Goal: Task Accomplishment & Management: Manage account settings

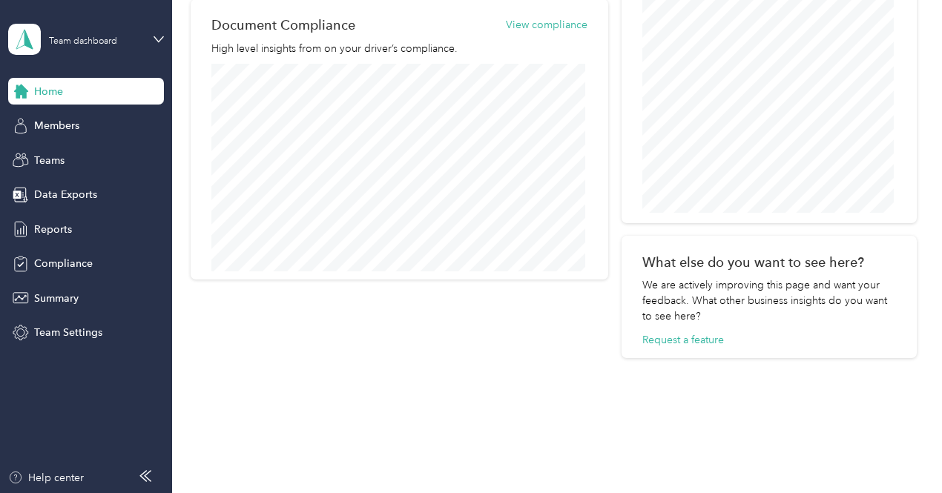
scroll to position [755, 0]
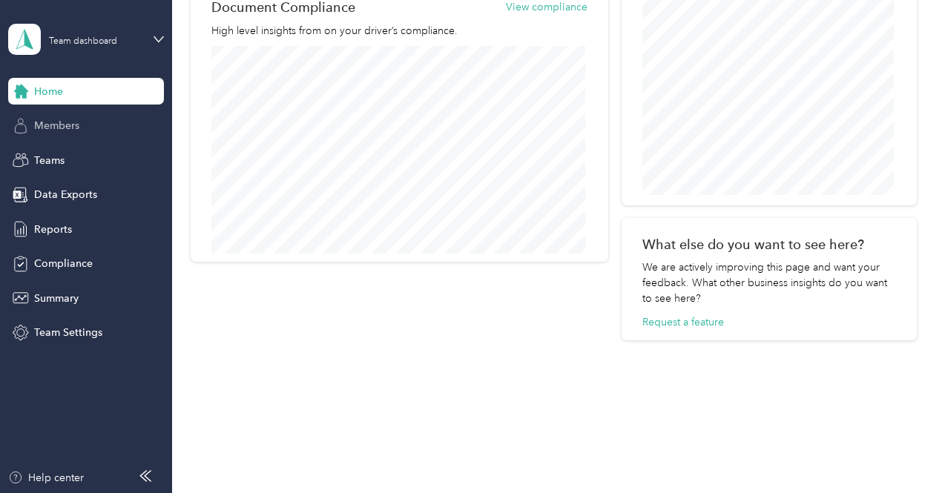
click at [61, 130] on span "Members" at bounding box center [56, 126] width 45 height 16
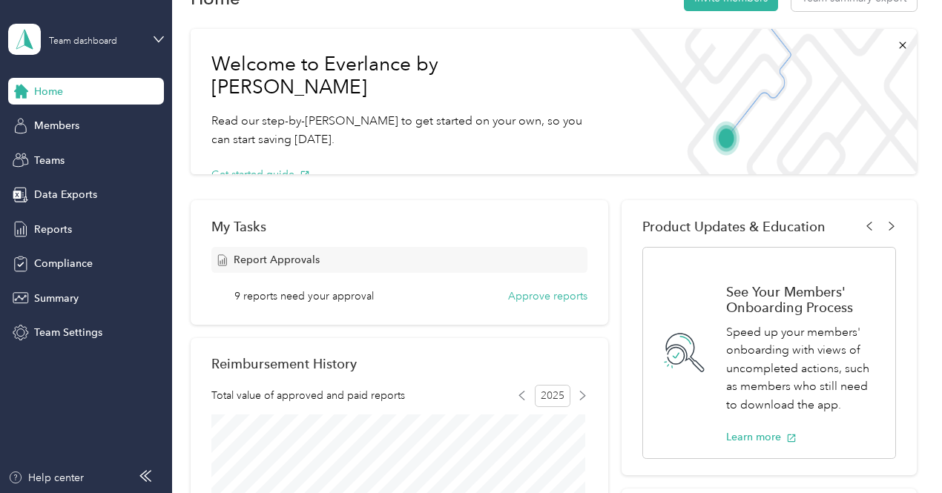
scroll to position [74, 0]
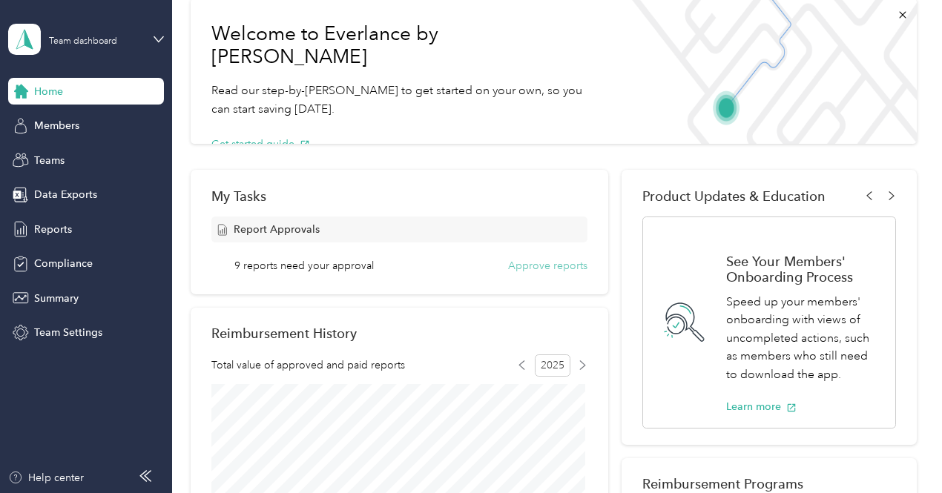
click at [540, 267] on button "Approve reports" at bounding box center [547, 266] width 79 height 16
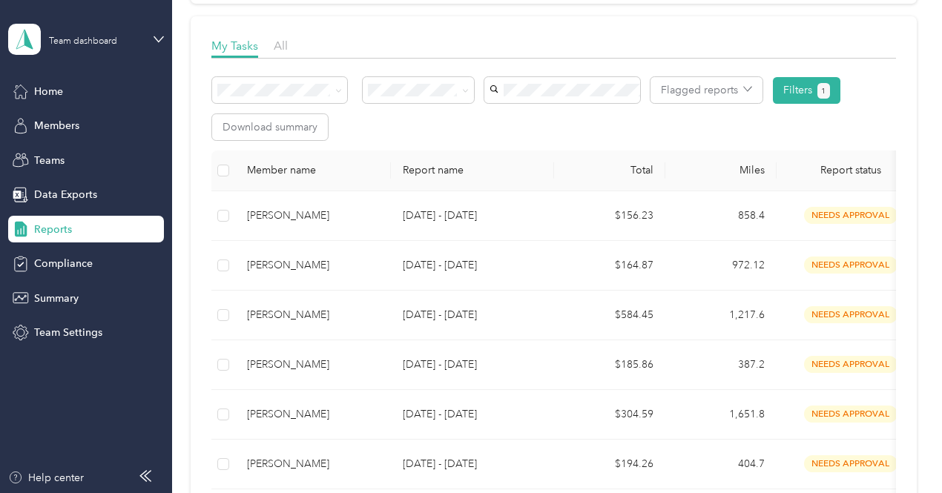
scroll to position [223, 0]
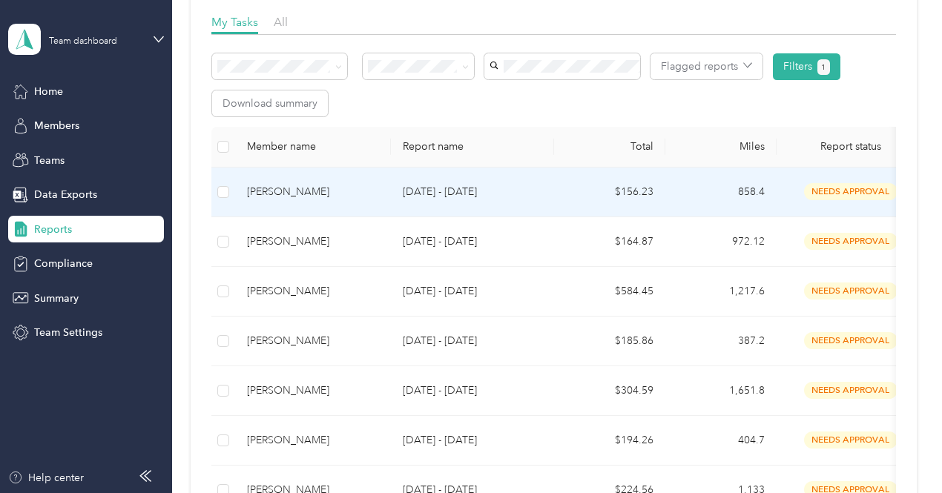
click at [288, 193] on div "[PERSON_NAME]" at bounding box center [313, 192] width 132 height 16
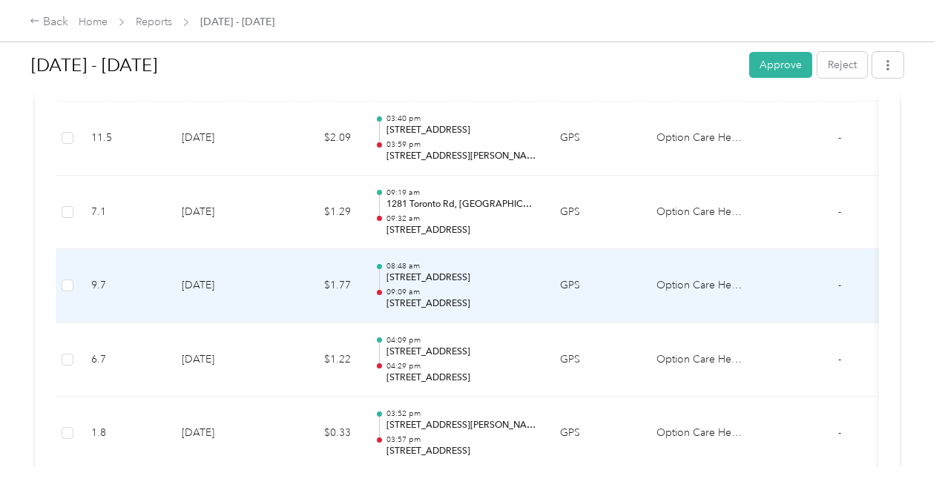
scroll to position [1706, 0]
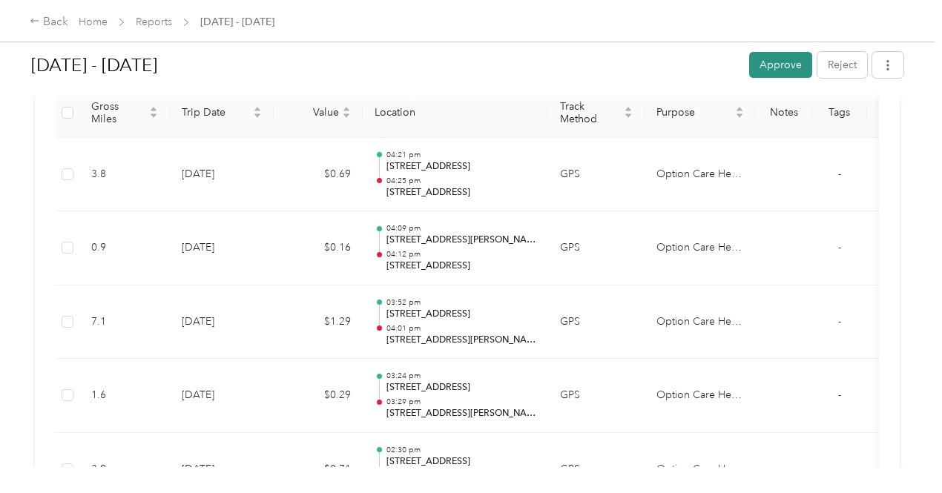
click at [769, 59] on button "Approve" at bounding box center [780, 65] width 63 height 26
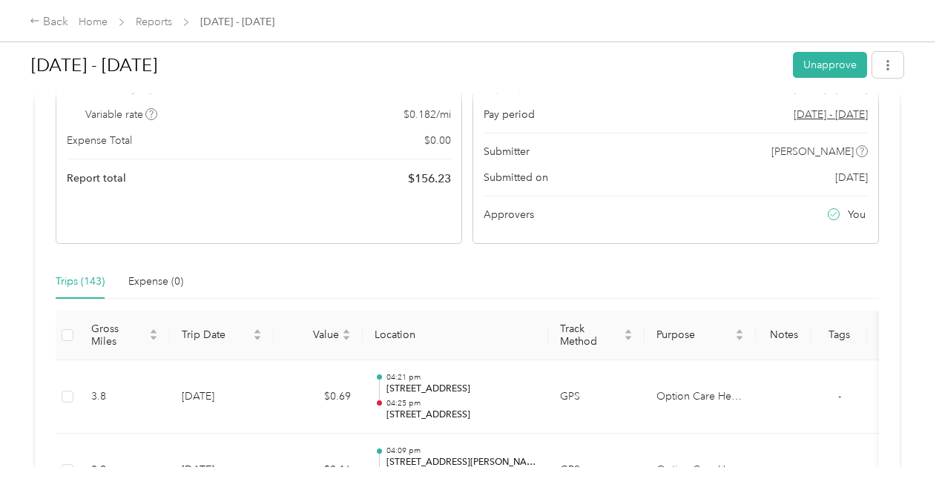
scroll to position [0, 0]
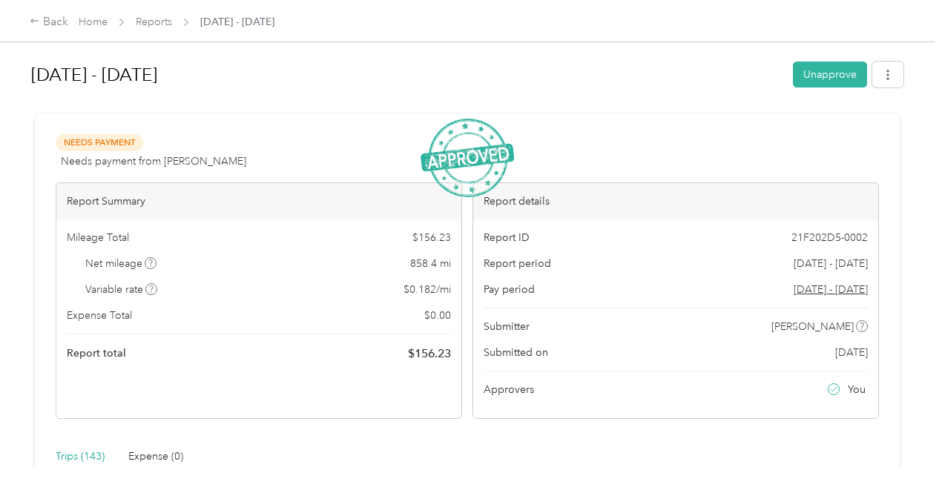
click at [24, 17] on div "Back Home Reports [DATE] - [DATE]" at bounding box center [471, 21] width 942 height 42
click at [32, 26] on icon at bounding box center [35, 21] width 10 height 10
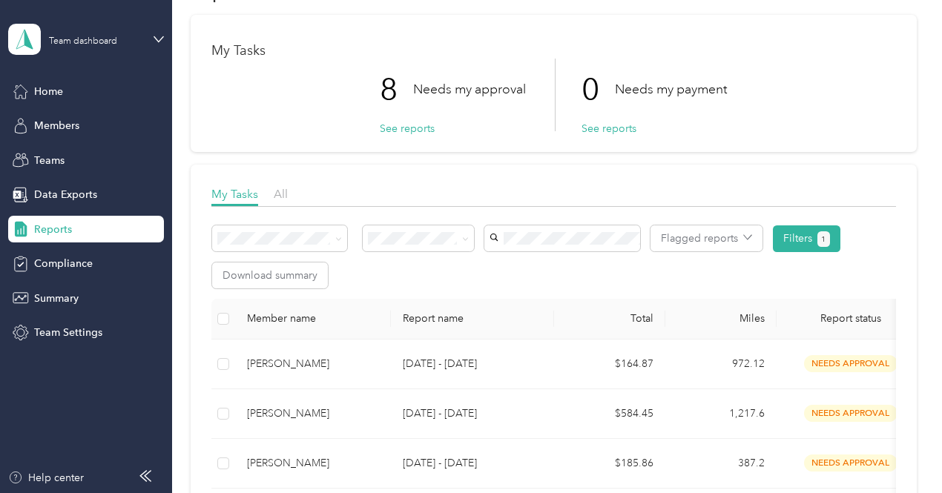
scroll to position [148, 0]
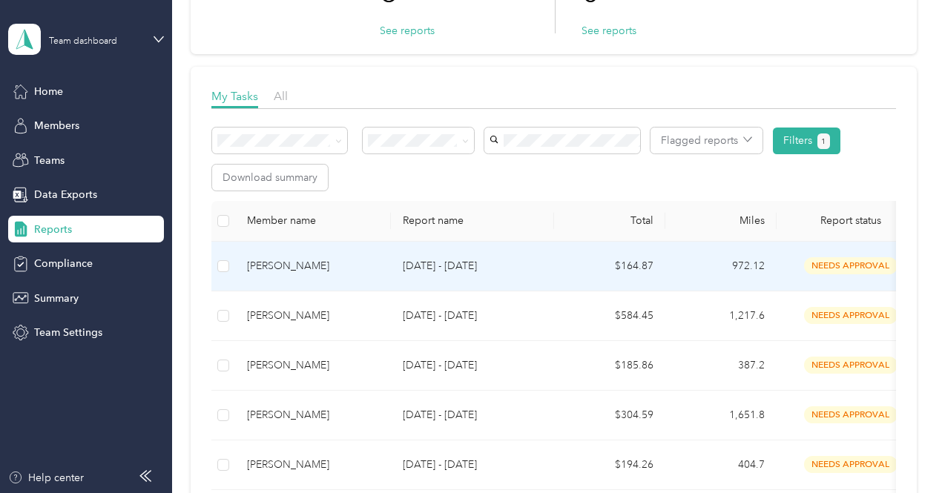
click at [274, 268] on div "[PERSON_NAME]" at bounding box center [313, 266] width 132 height 16
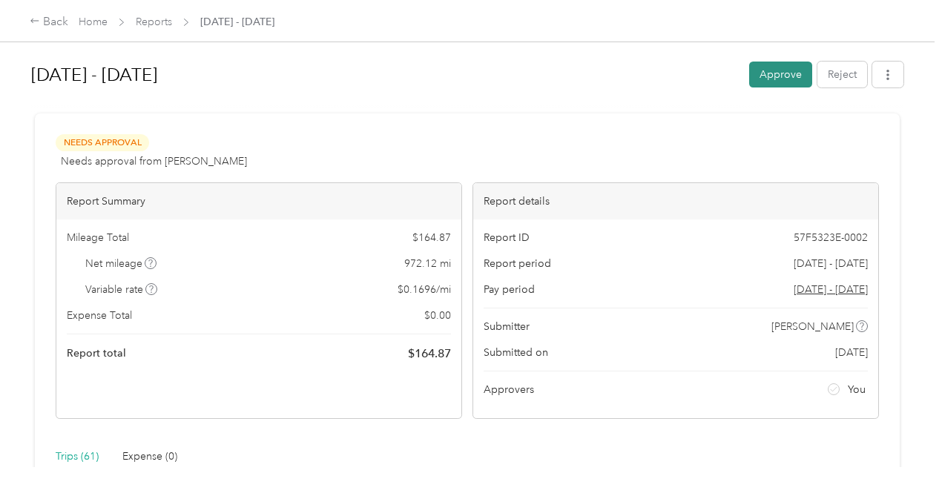
click at [769, 71] on button "Approve" at bounding box center [780, 75] width 63 height 26
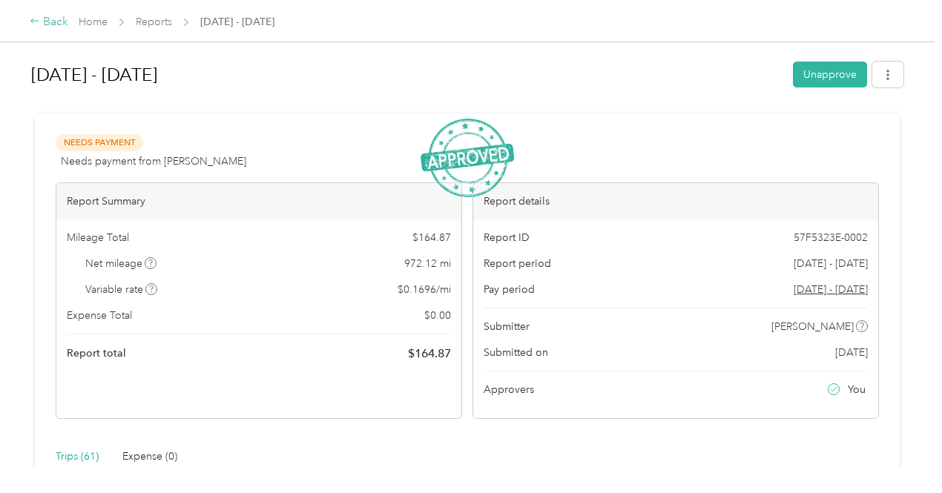
click at [37, 23] on icon at bounding box center [35, 21] width 10 height 10
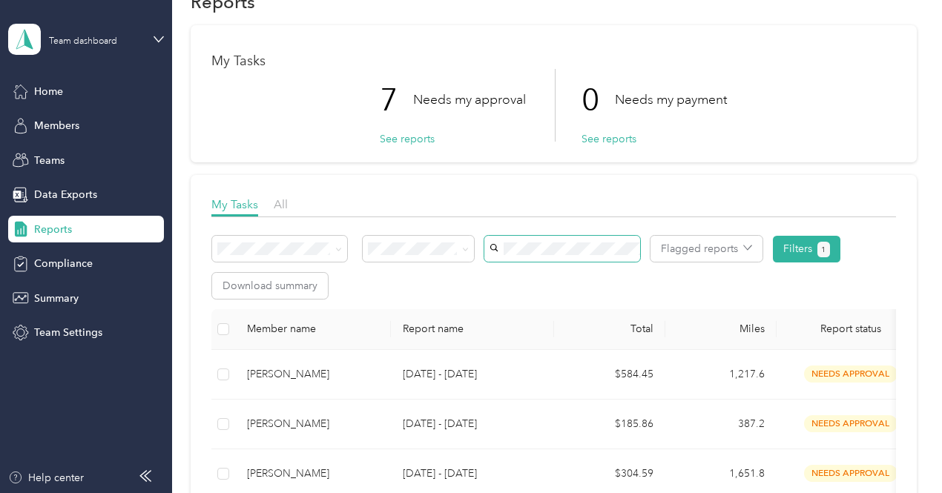
scroll to position [74, 0]
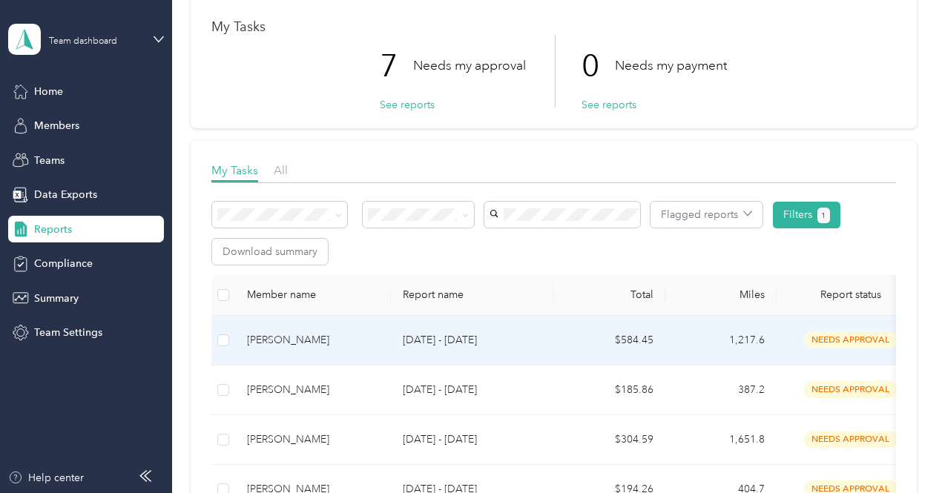
click at [292, 341] on div "[PERSON_NAME]" at bounding box center [313, 340] width 132 height 16
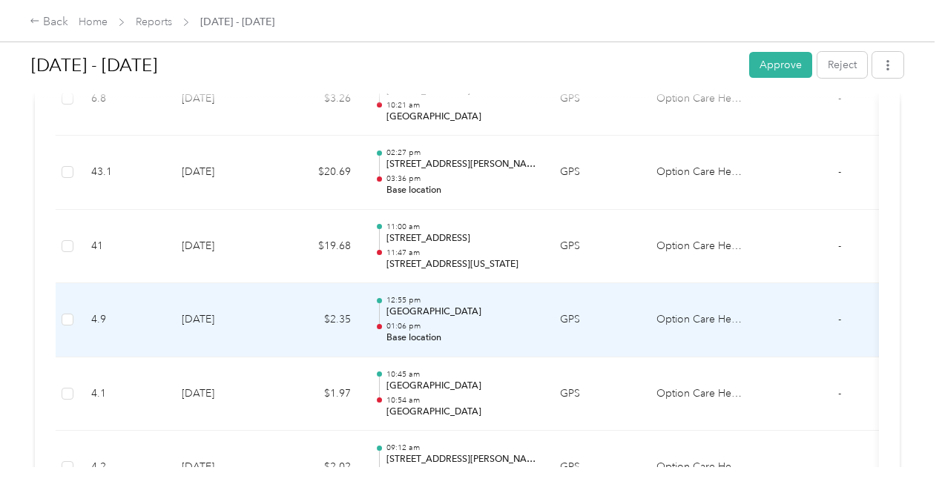
scroll to position [2300, 0]
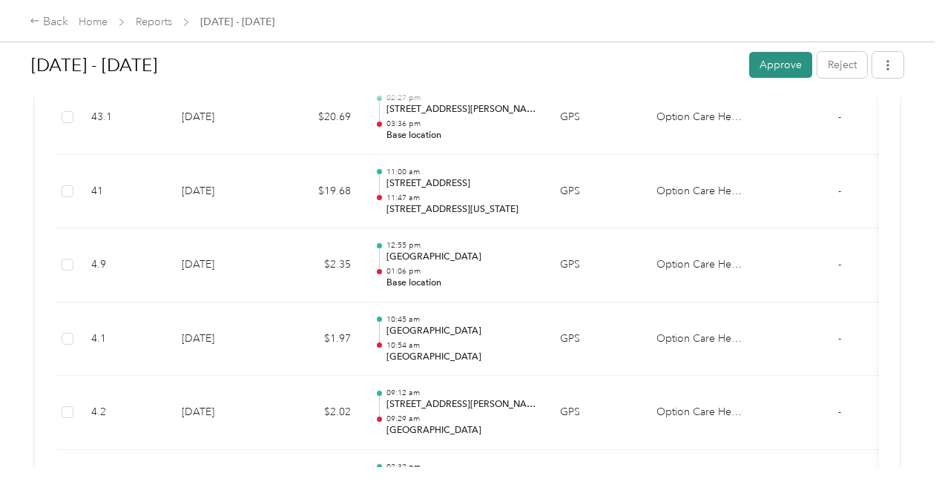
click at [778, 62] on button "Approve" at bounding box center [780, 65] width 63 height 26
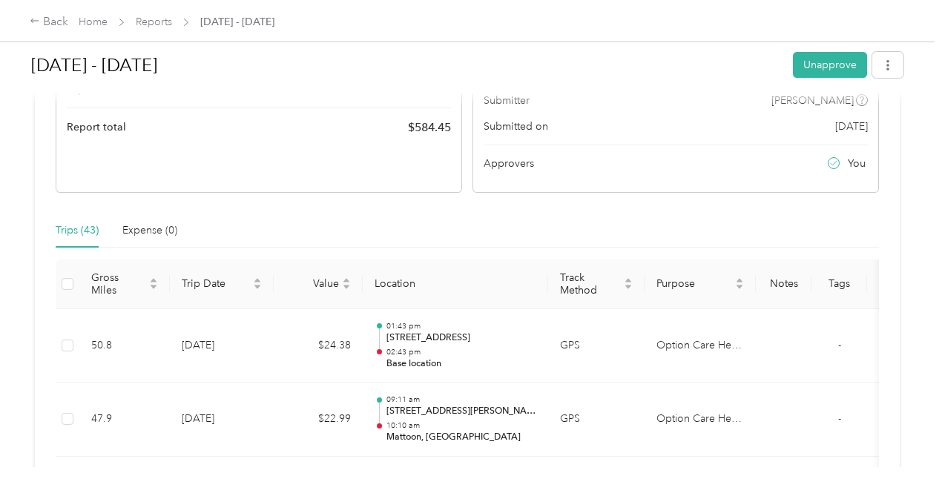
scroll to position [0, 0]
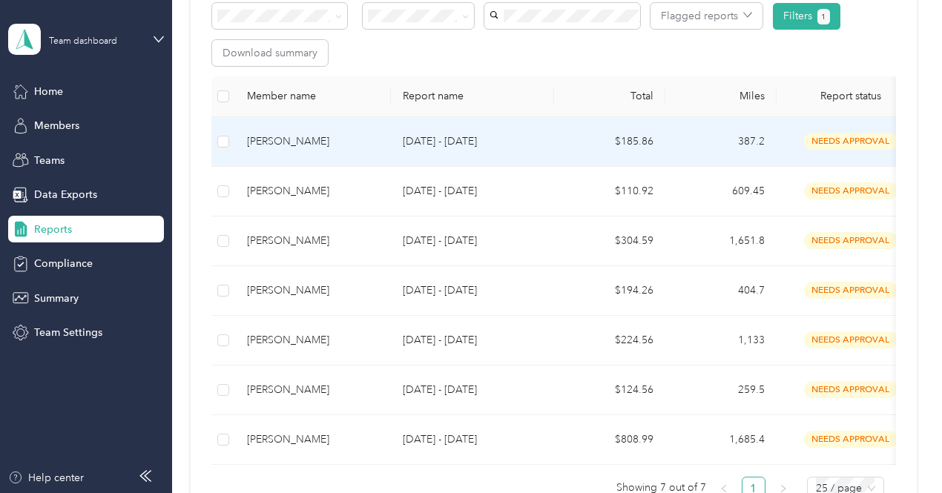
scroll to position [297, 0]
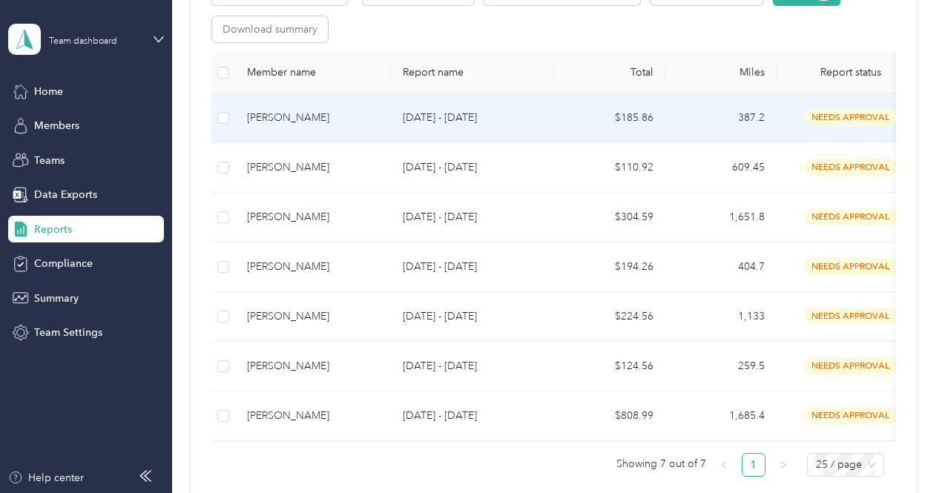
click at [294, 115] on div "[PERSON_NAME]" at bounding box center [313, 118] width 132 height 16
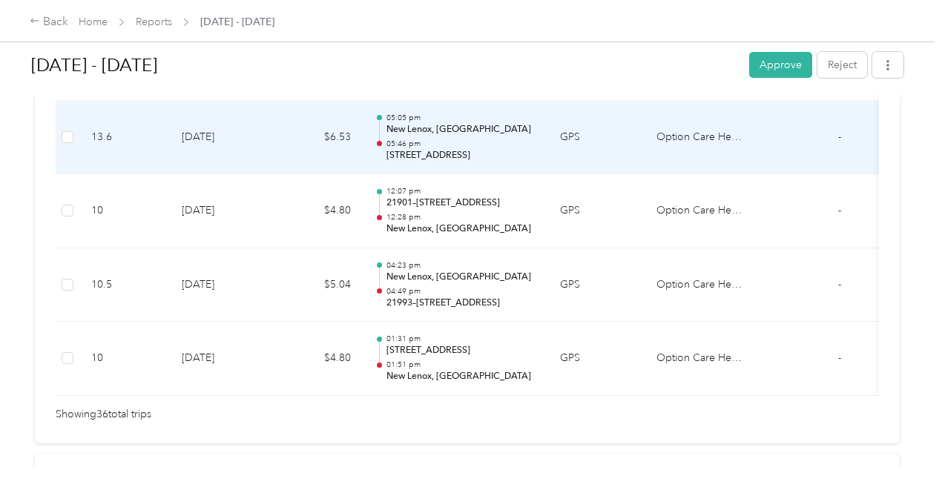
scroll to position [2836, 0]
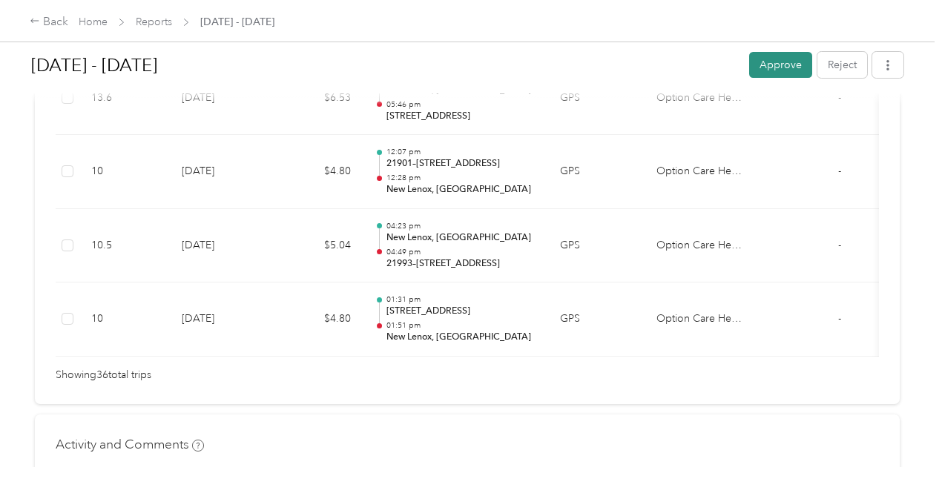
click at [777, 61] on button "Approve" at bounding box center [780, 65] width 63 height 26
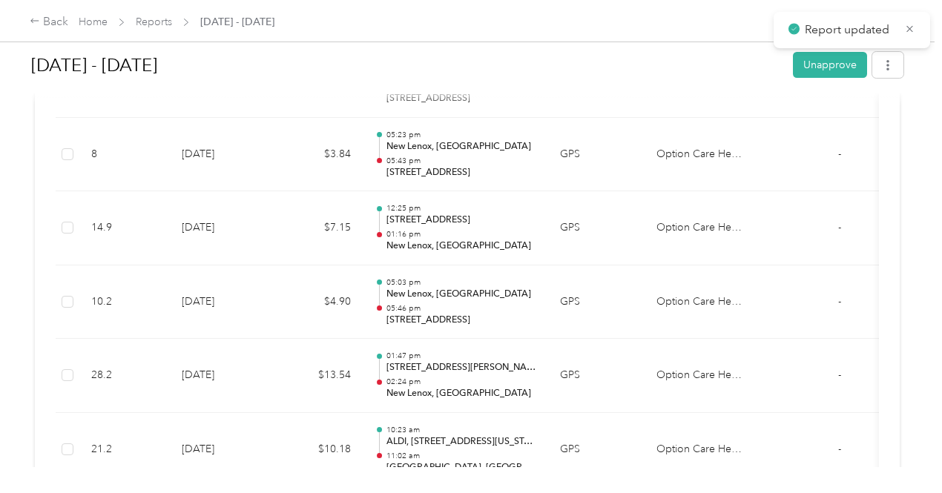
scroll to position [2317, 0]
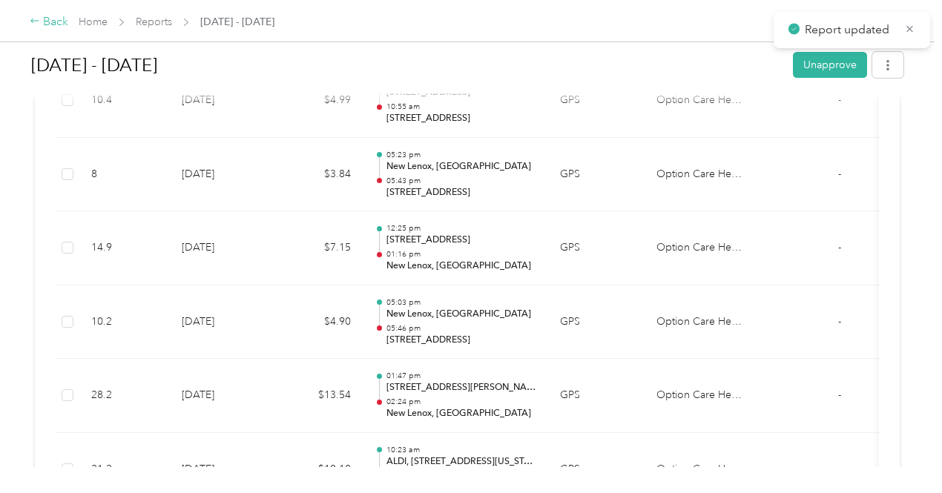
click at [36, 22] on icon at bounding box center [34, 21] width 8 height 4
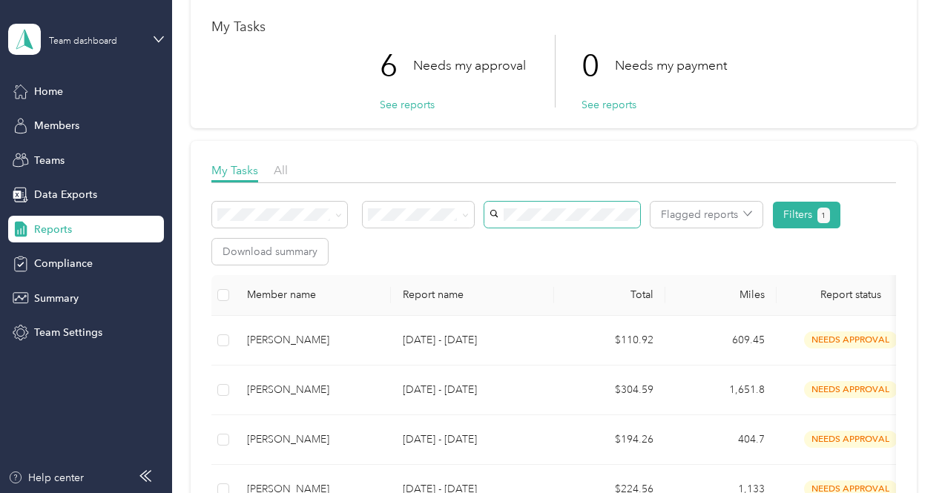
scroll to position [223, 0]
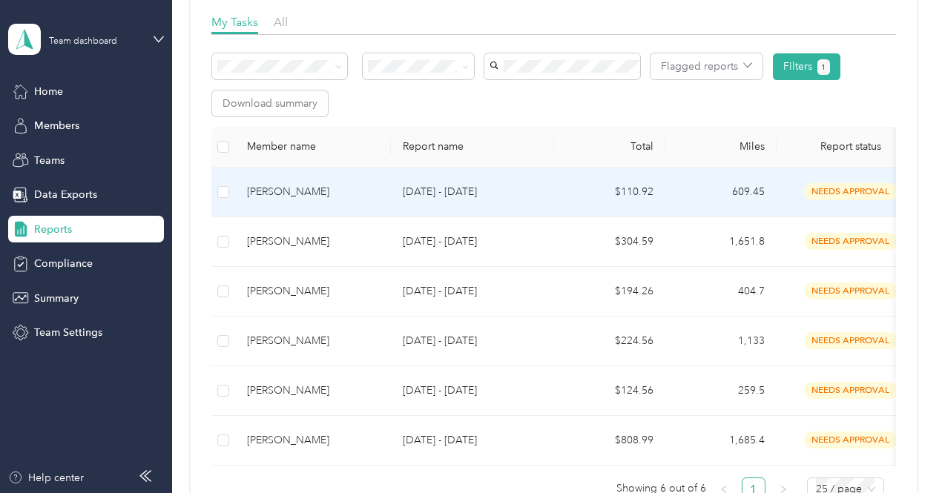
click at [292, 188] on div "[PERSON_NAME]" at bounding box center [313, 192] width 132 height 16
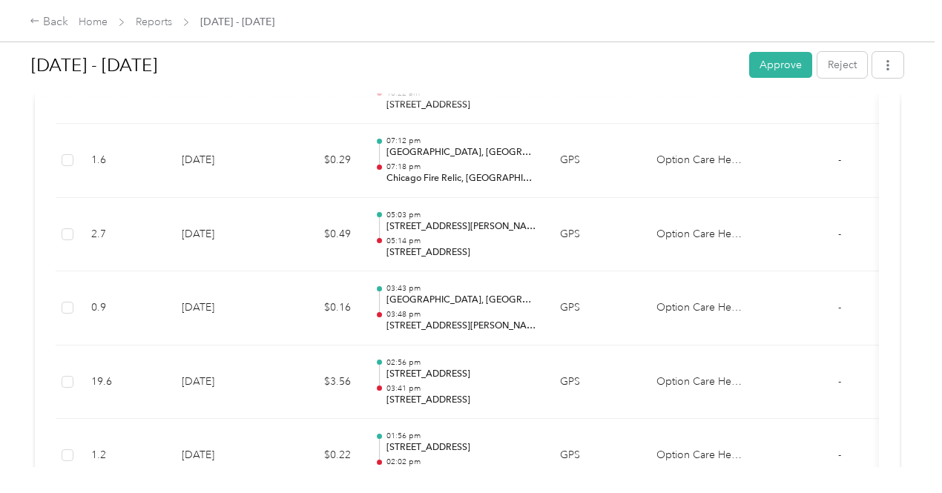
scroll to position [1651, 0]
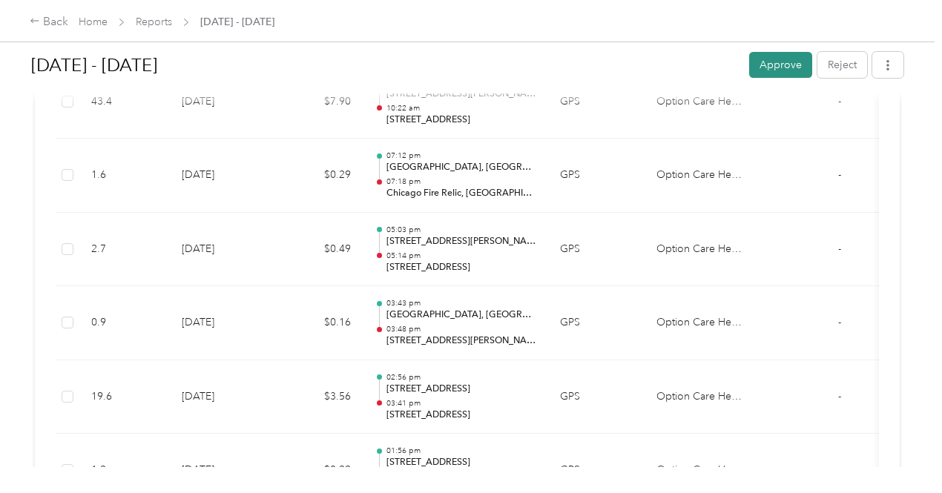
click at [783, 59] on button "Approve" at bounding box center [780, 65] width 63 height 26
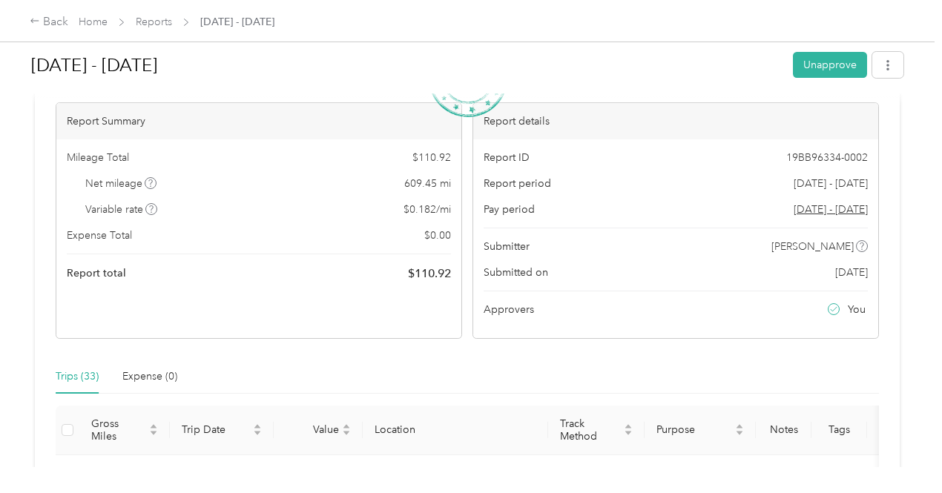
scroll to position [0, 0]
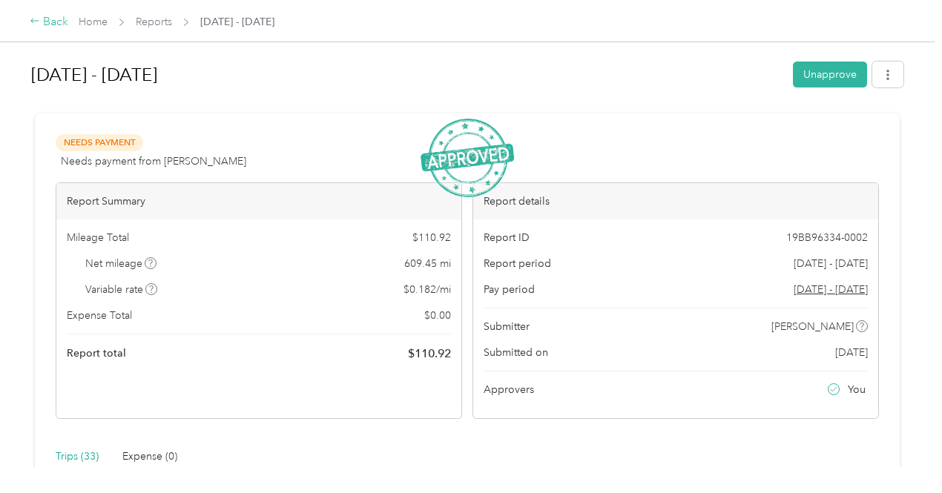
click at [31, 21] on icon at bounding box center [35, 21] width 10 height 10
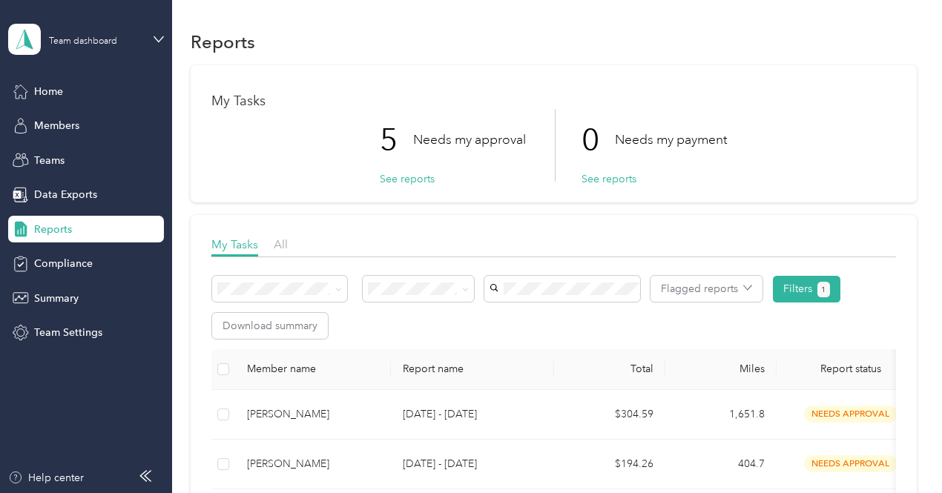
scroll to position [148, 0]
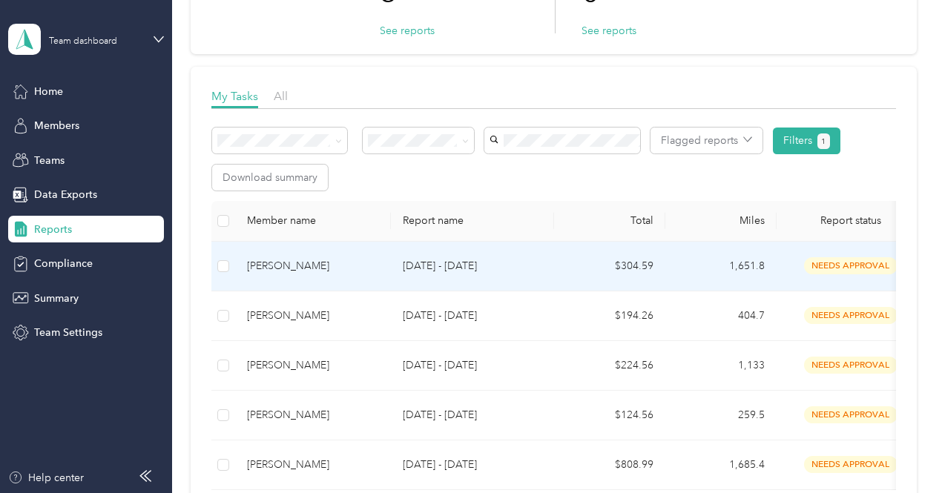
click at [290, 266] on div "[PERSON_NAME]" at bounding box center [313, 266] width 132 height 16
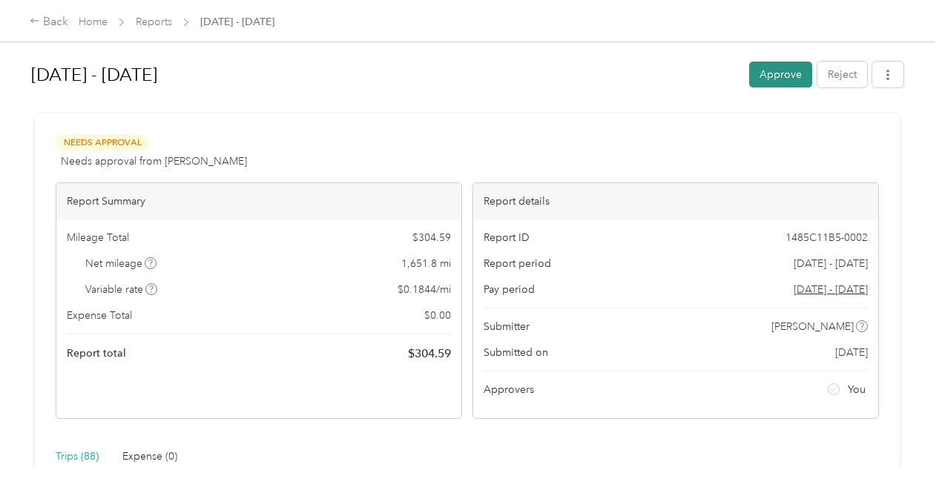
click at [784, 65] on button "Approve" at bounding box center [780, 75] width 63 height 26
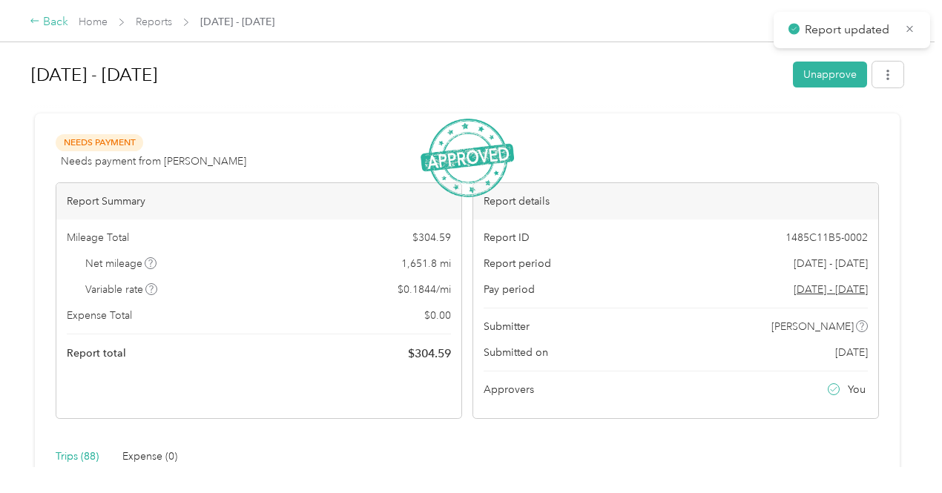
click at [36, 19] on icon at bounding box center [35, 21] width 10 height 10
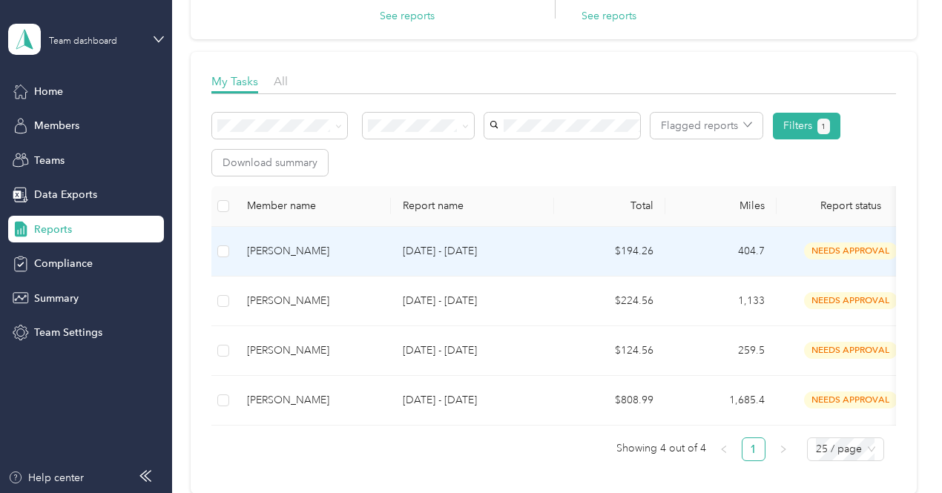
scroll to position [223, 0]
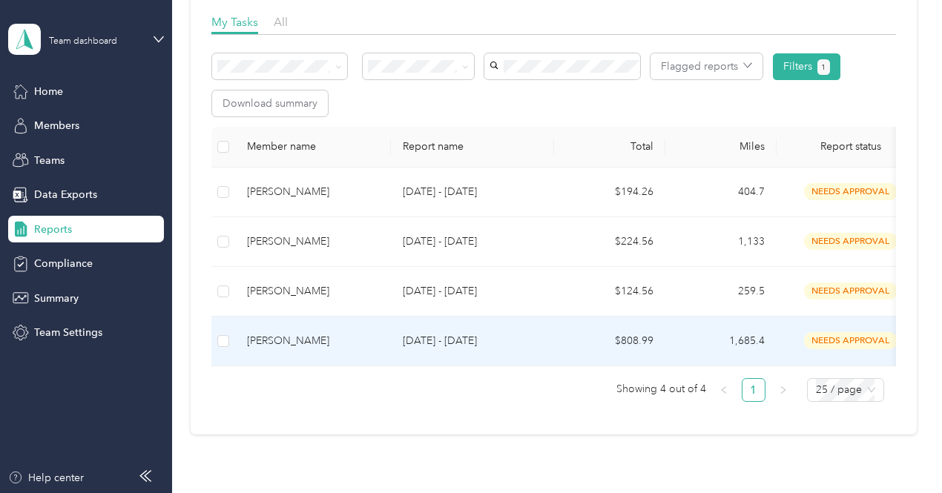
click at [419, 341] on p "[DATE] - [DATE]" at bounding box center [472, 341] width 139 height 16
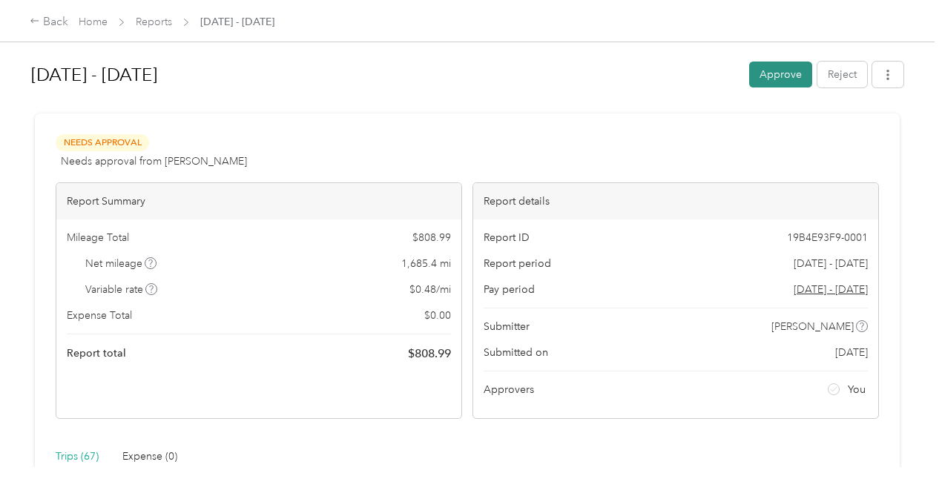
click at [764, 72] on button "Approve" at bounding box center [780, 75] width 63 height 26
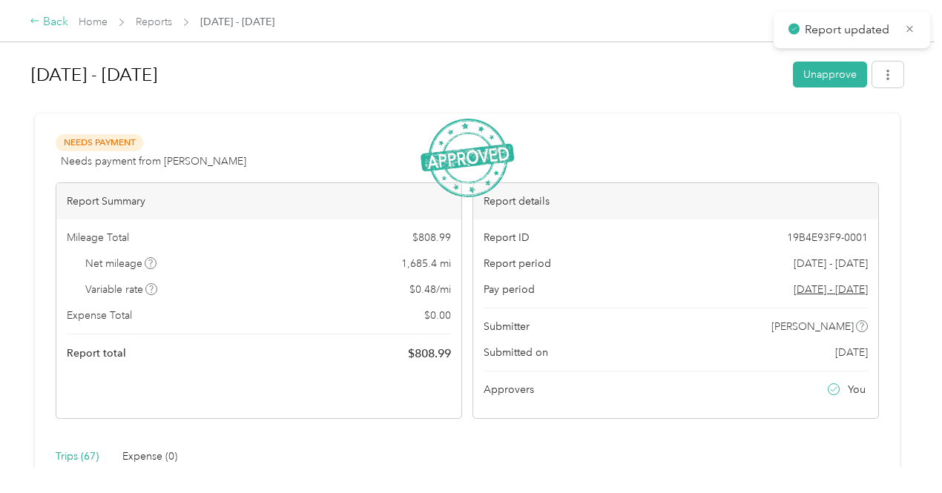
click at [32, 20] on icon at bounding box center [34, 21] width 8 height 4
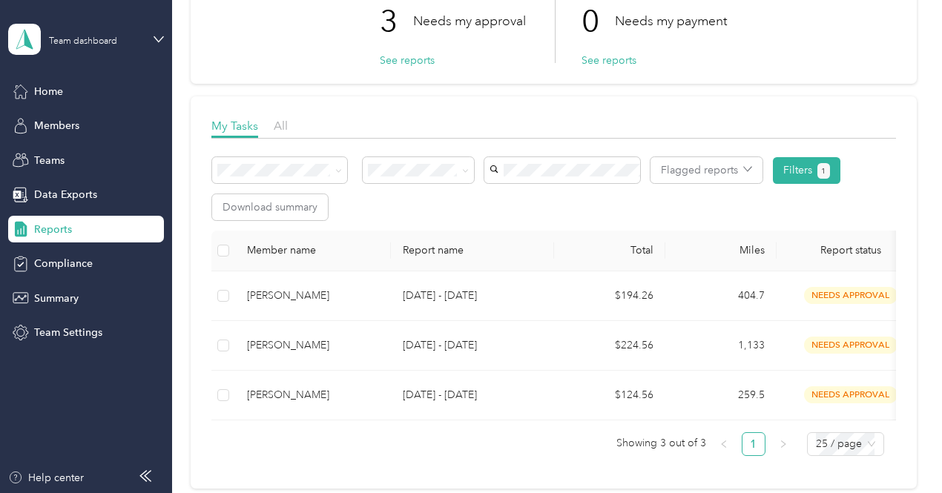
scroll to position [148, 0]
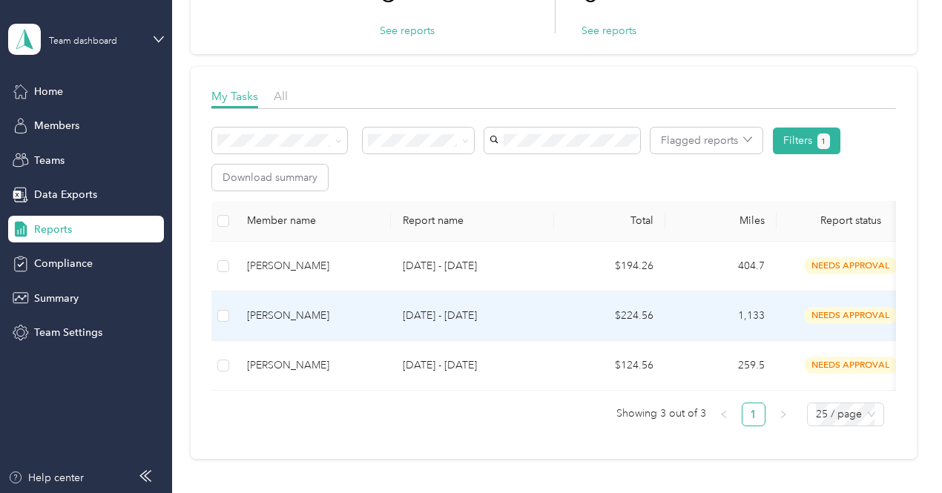
click at [433, 317] on p "[DATE] - [DATE]" at bounding box center [472, 316] width 139 height 16
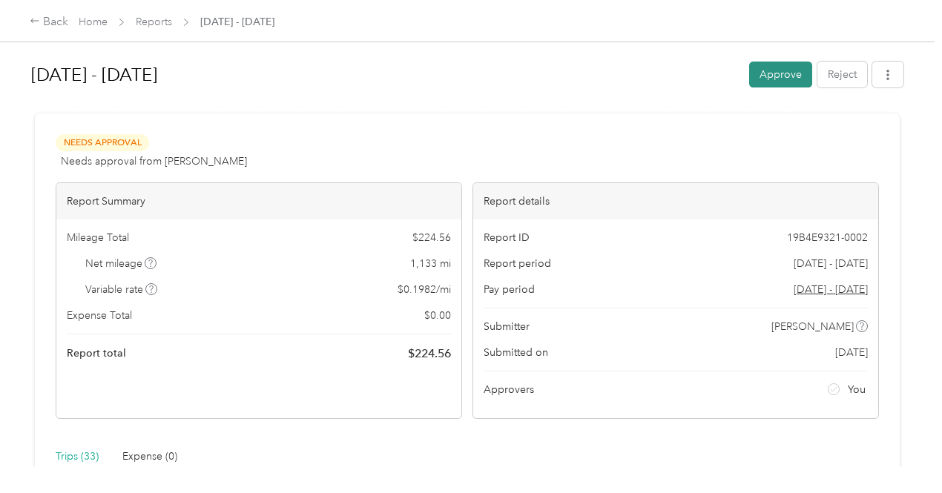
click at [780, 69] on button "Approve" at bounding box center [780, 75] width 63 height 26
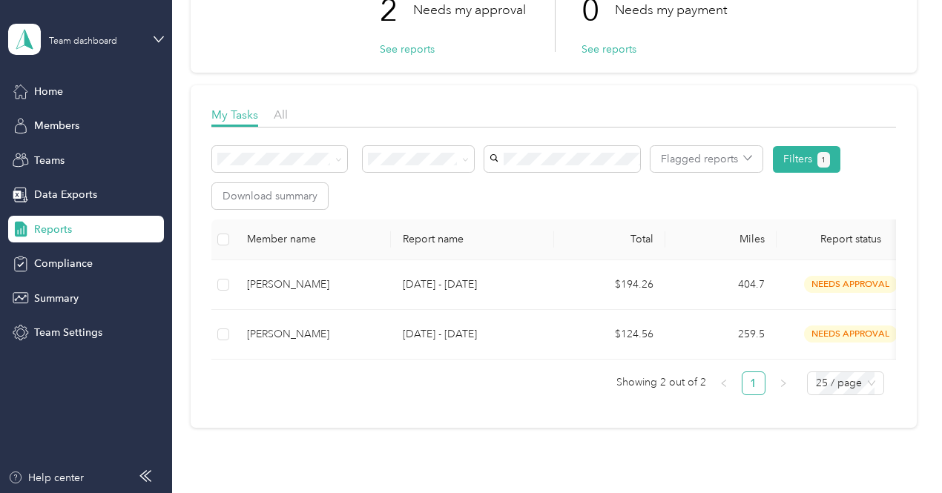
scroll to position [148, 0]
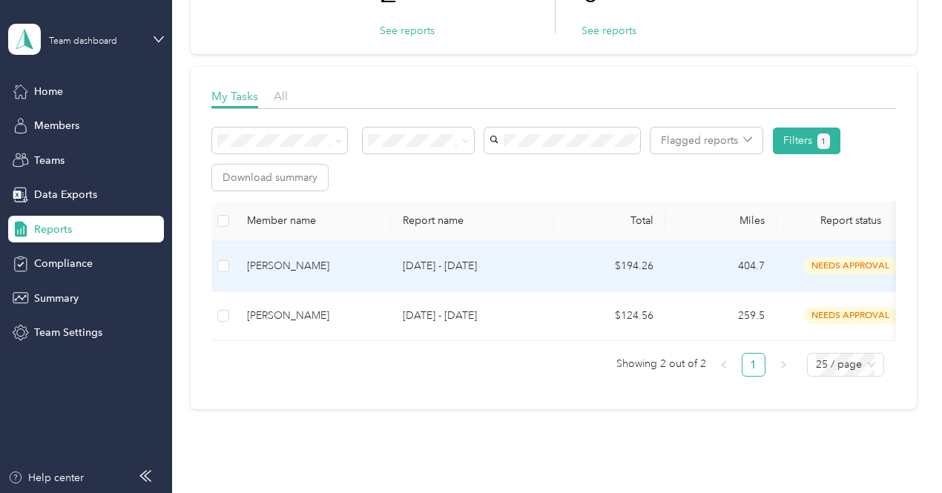
click at [441, 265] on p "[DATE] - [DATE]" at bounding box center [472, 266] width 139 height 16
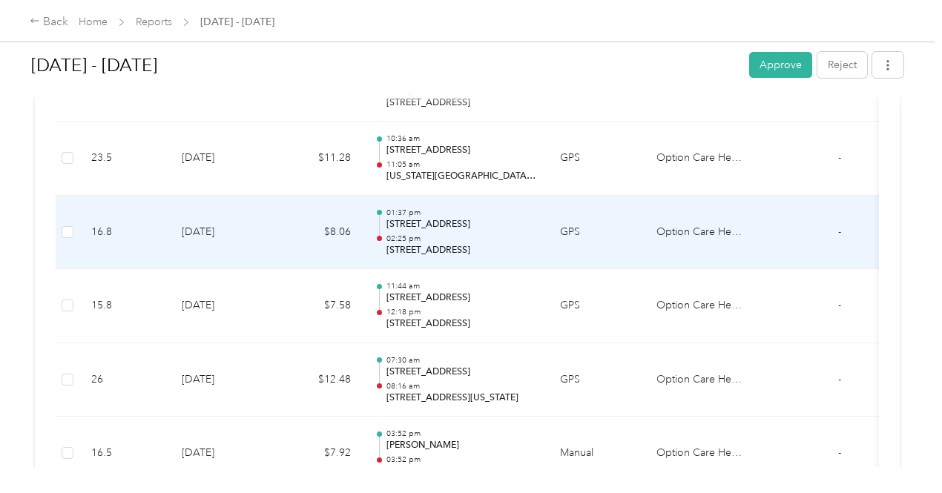
scroll to position [668, 0]
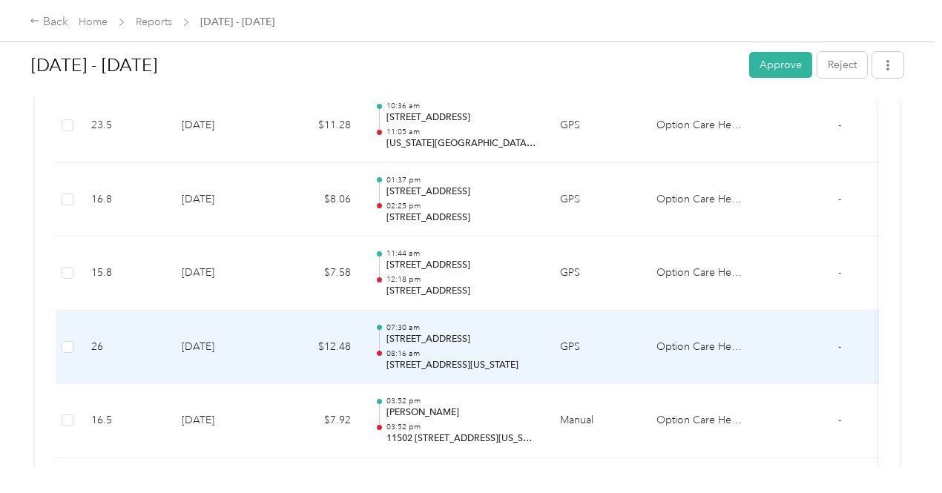
click at [418, 338] on p "[STREET_ADDRESS]" at bounding box center [462, 339] width 150 height 13
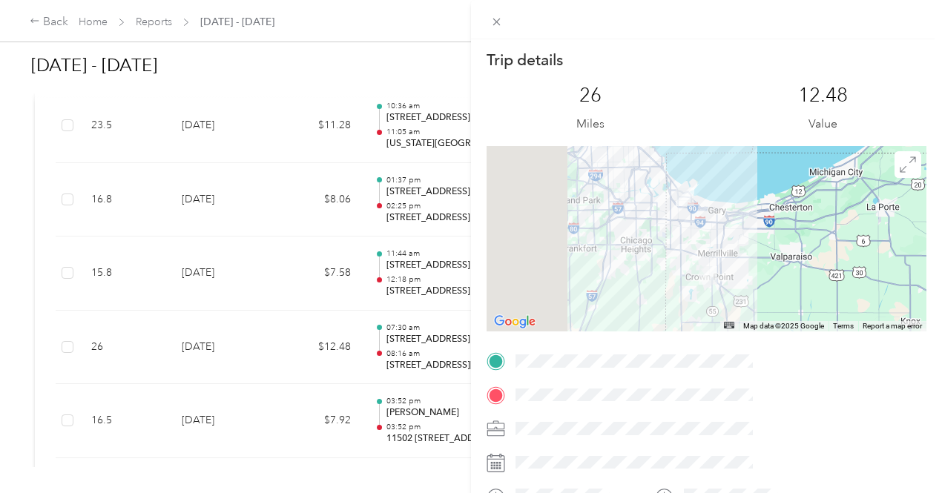
click at [30, 20] on div "Trip details This trip cannot be edited because it is either under review, appr…" at bounding box center [471, 246] width 942 height 493
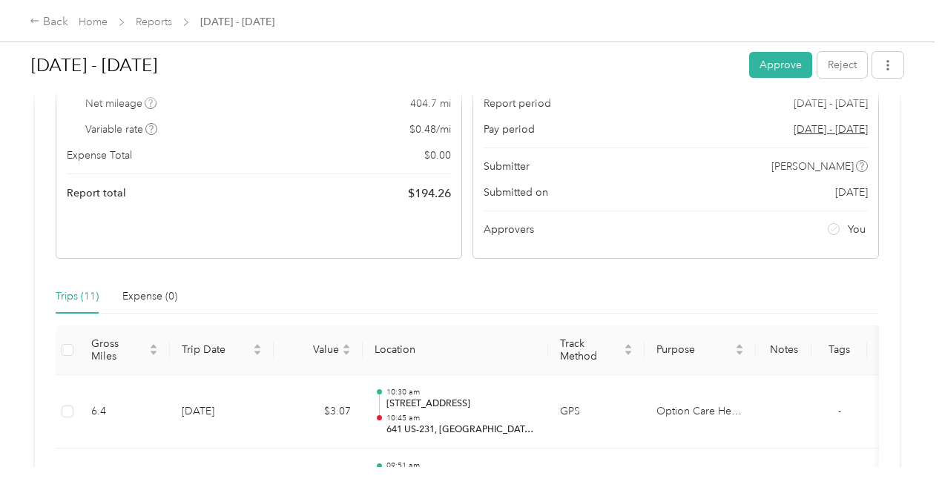
scroll to position [148, 0]
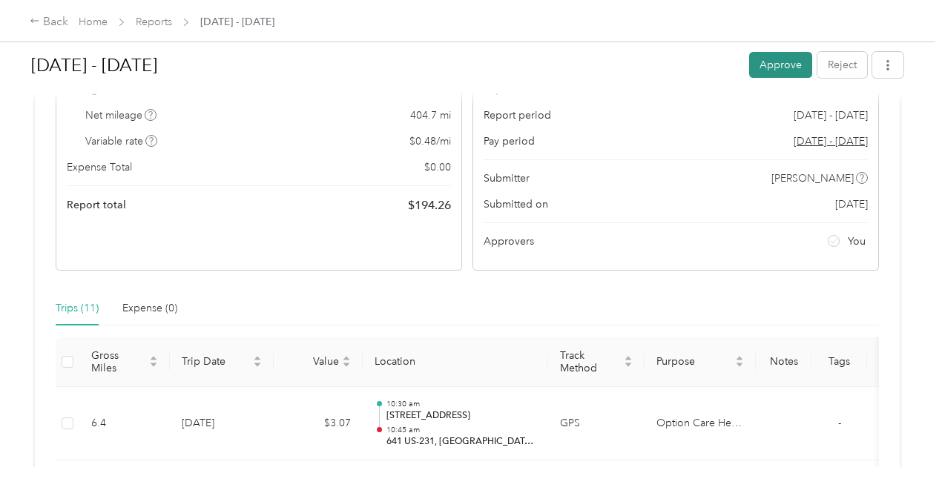
click at [758, 65] on button "Approve" at bounding box center [780, 65] width 63 height 26
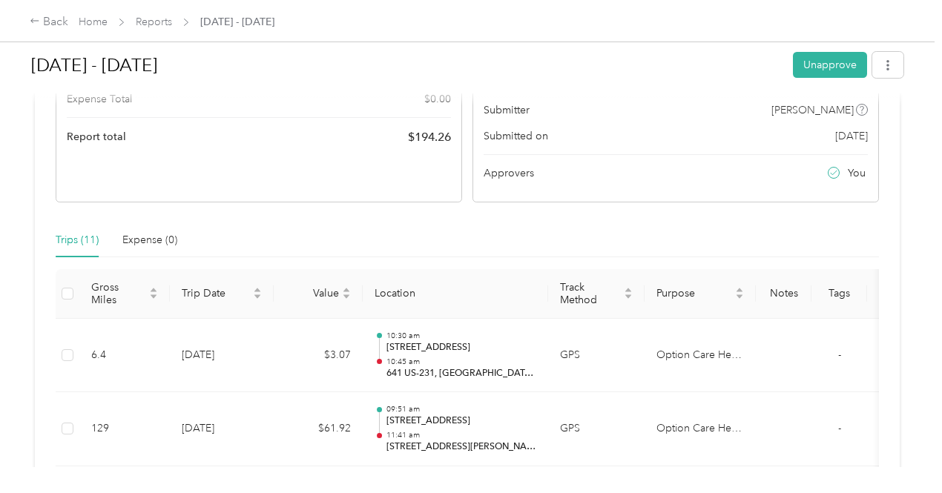
scroll to position [0, 0]
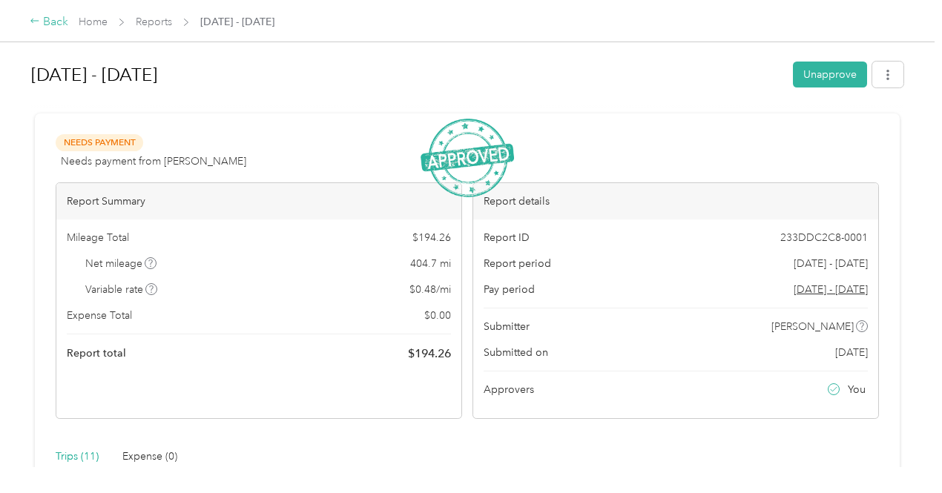
click at [31, 23] on icon at bounding box center [35, 21] width 10 height 10
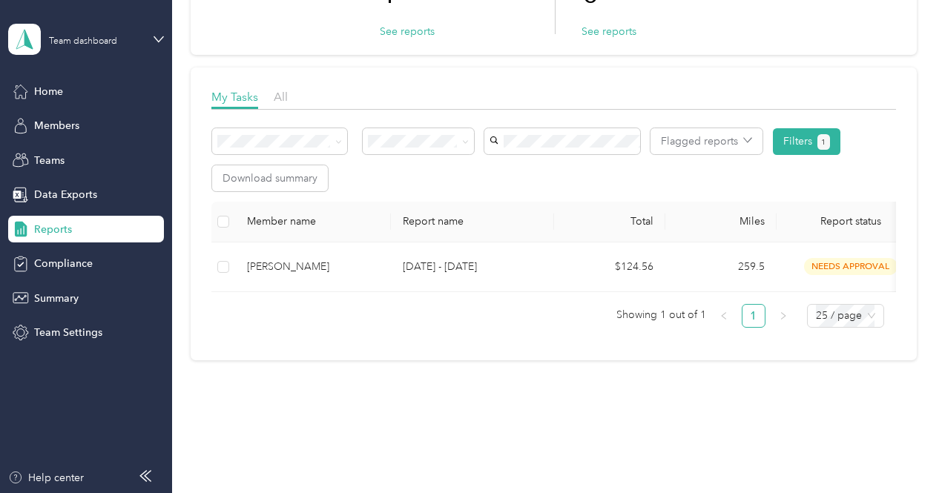
scroll to position [178, 0]
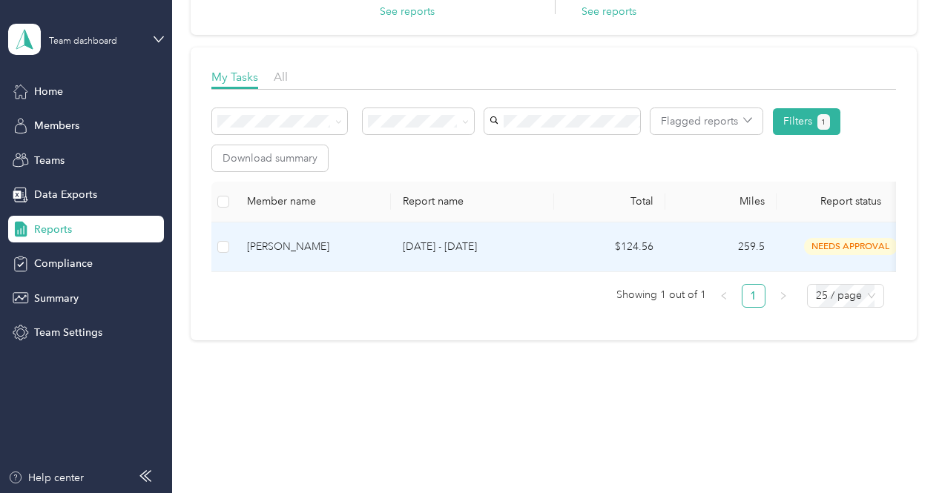
click at [436, 239] on p "[DATE] - [DATE]" at bounding box center [472, 247] width 139 height 16
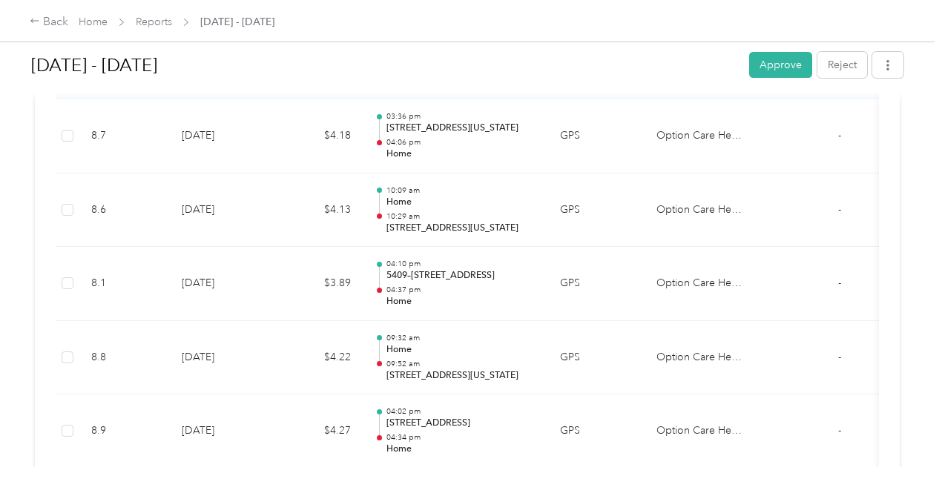
scroll to position [2003, 0]
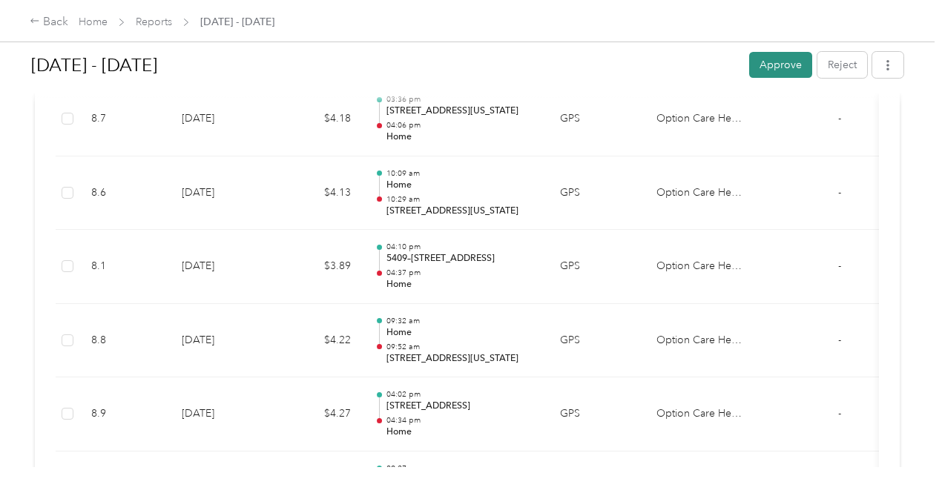
click at [768, 60] on button "Approve" at bounding box center [780, 65] width 63 height 26
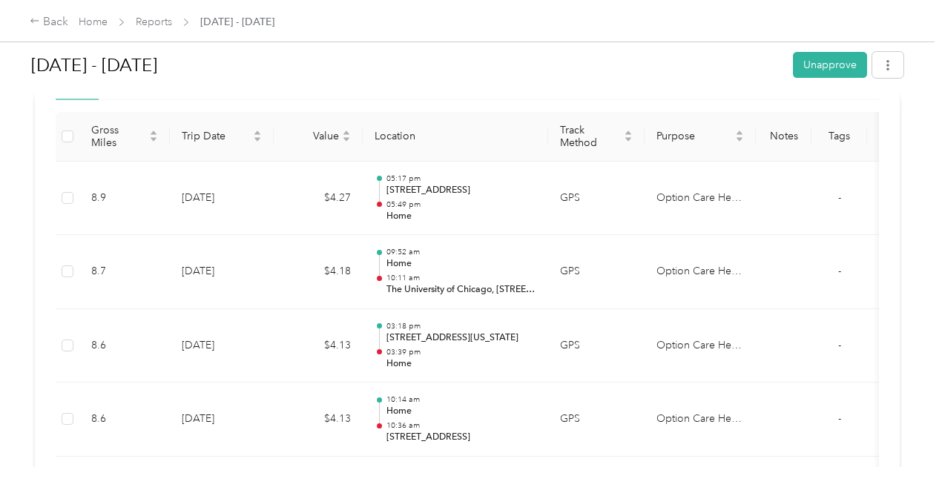
scroll to position [74, 0]
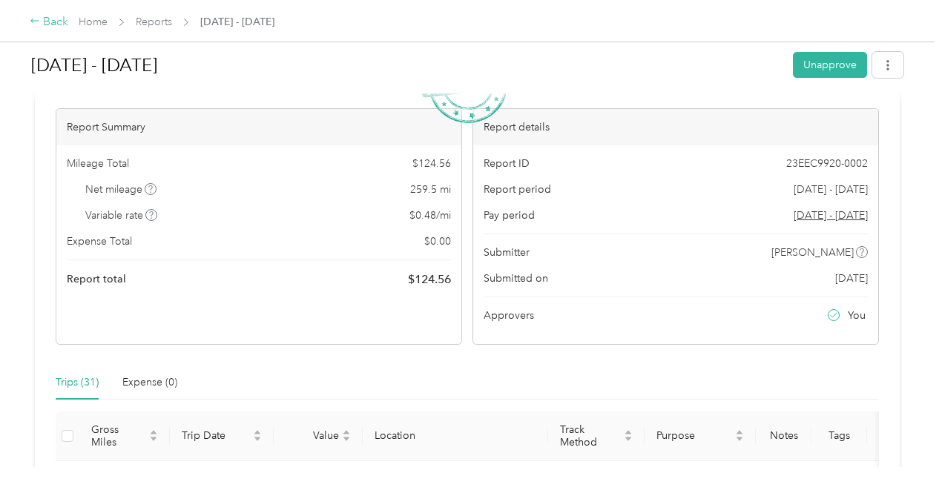
click at [45, 29] on div "Back" at bounding box center [49, 22] width 39 height 18
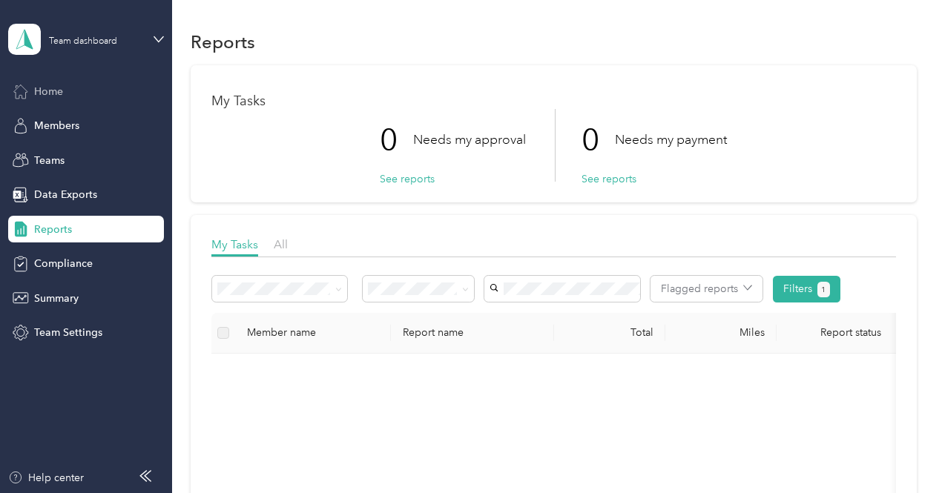
click at [45, 90] on span "Home" at bounding box center [48, 92] width 29 height 16
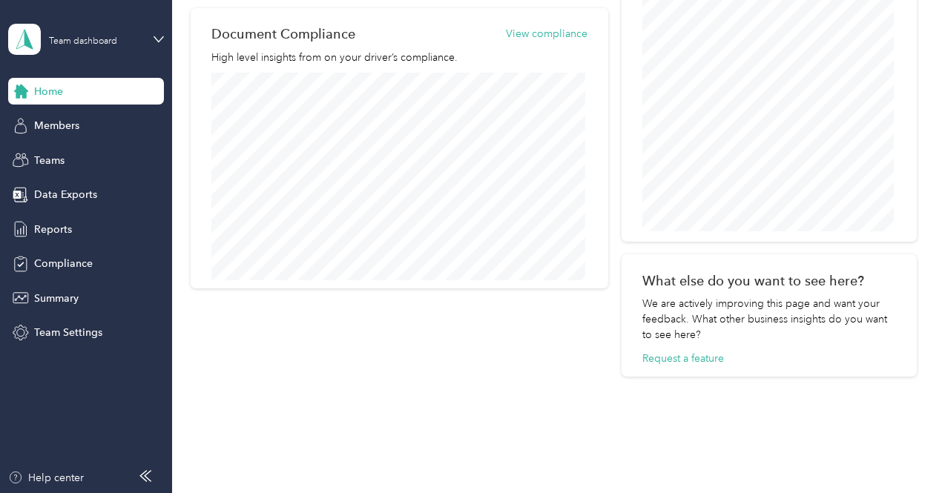
scroll to position [752, 0]
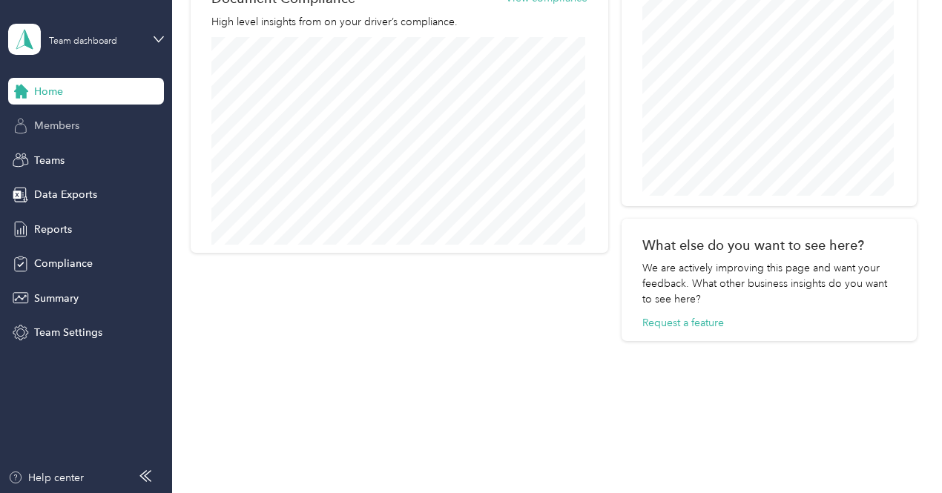
click at [76, 122] on span "Members" at bounding box center [56, 126] width 45 height 16
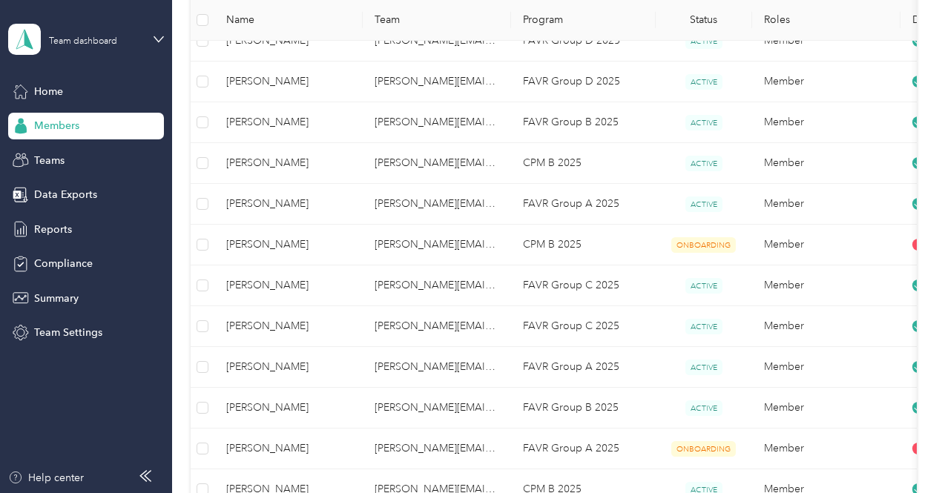
scroll to position [752, 0]
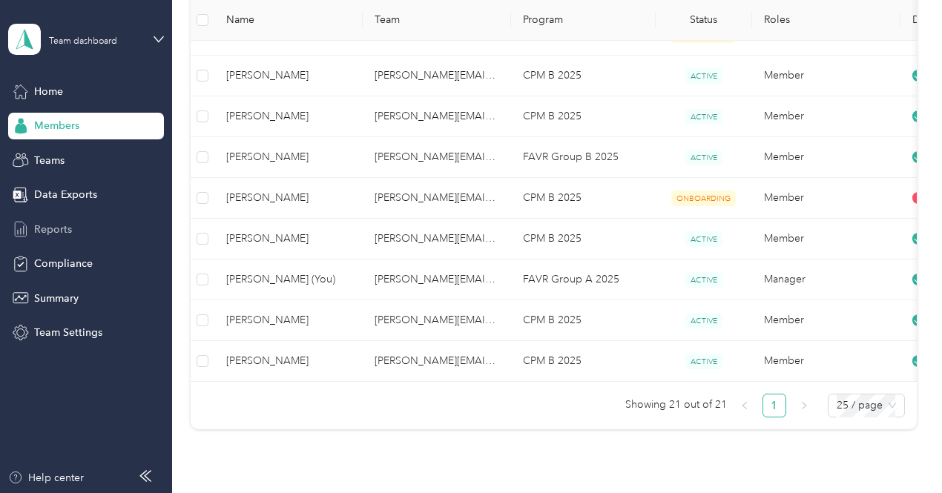
click at [59, 237] on span "Reports" at bounding box center [53, 230] width 38 height 16
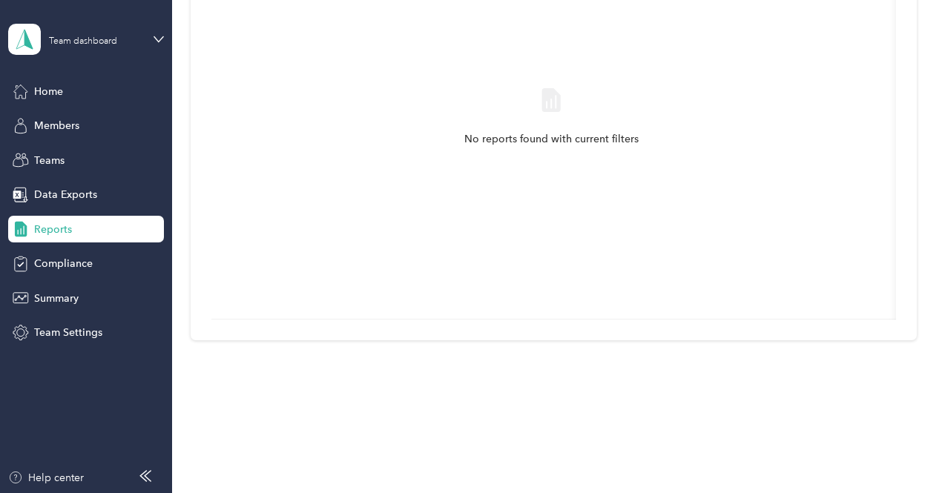
scroll to position [422, 0]
click at [81, 306] on div "Summary" at bounding box center [86, 298] width 156 height 27
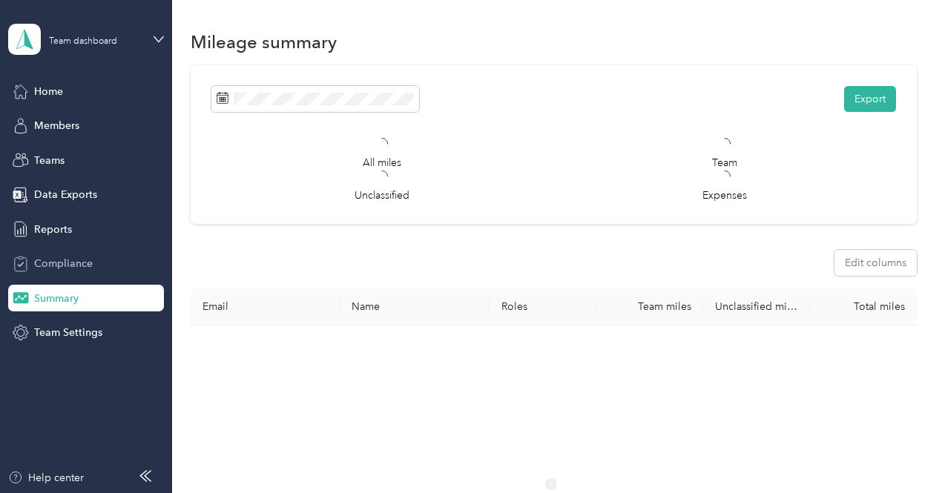
click at [82, 269] on span "Compliance" at bounding box center [63, 264] width 59 height 16
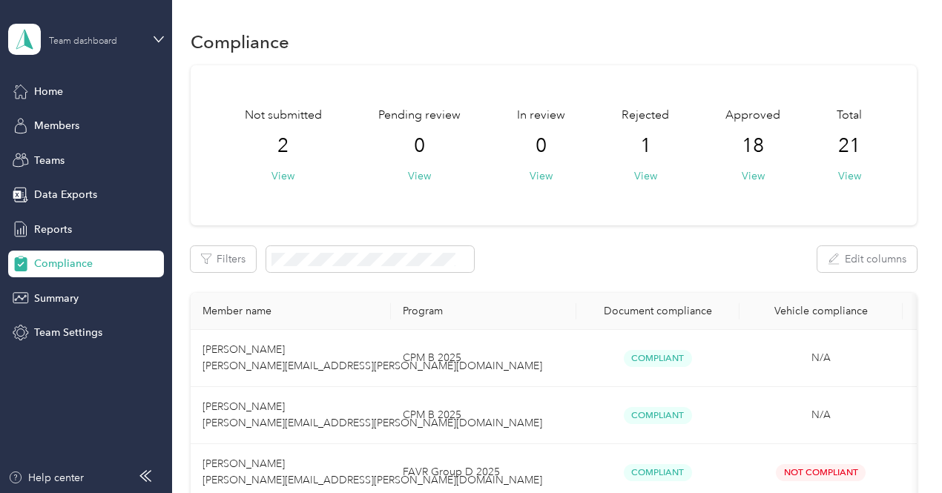
click at [102, 41] on div "Team dashboard" at bounding box center [83, 41] width 68 height 9
click at [93, 154] on div "Personal dashboard" at bounding box center [68, 156] width 93 height 16
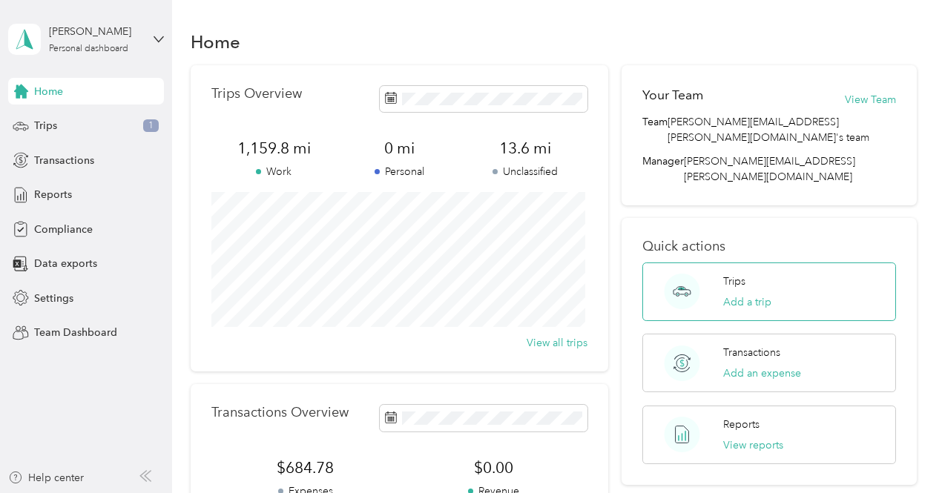
click at [734, 274] on p "Trips" at bounding box center [734, 282] width 22 height 16
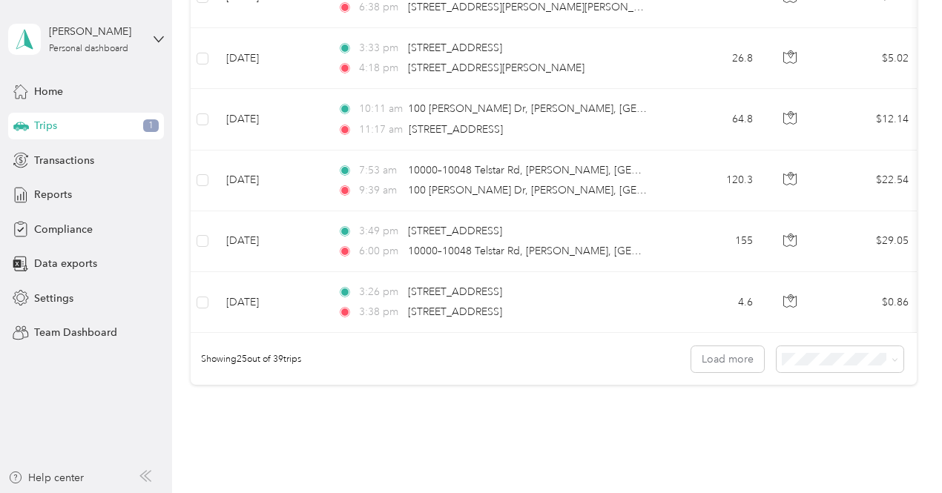
scroll to position [1543, 0]
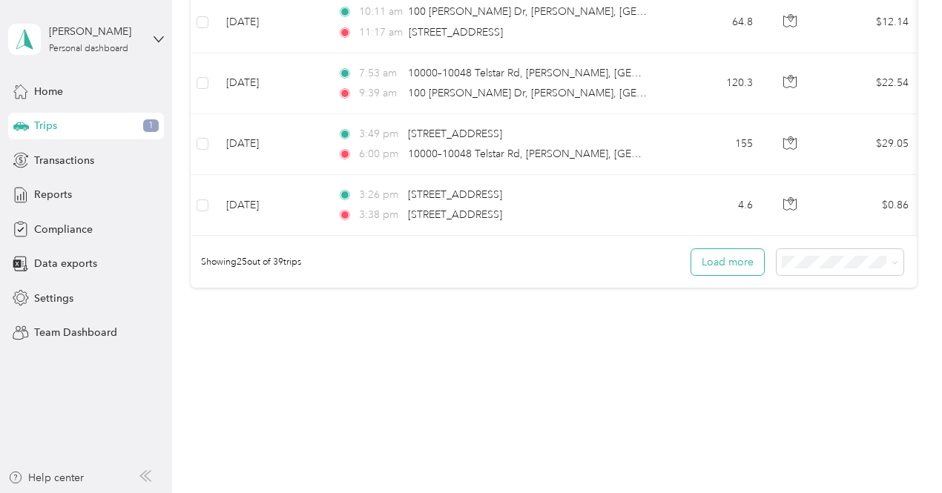
click at [740, 268] on button "Load more" at bounding box center [727, 262] width 73 height 26
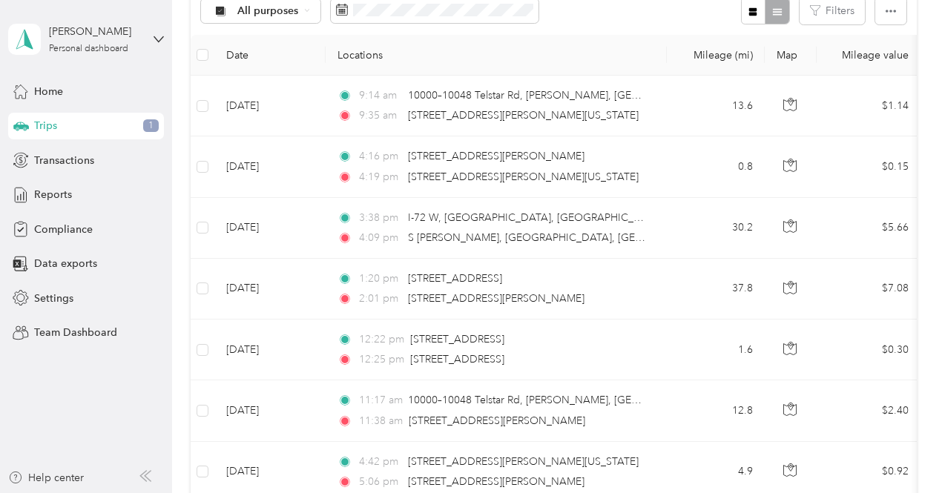
scroll to position [148, 0]
